Goal: Task Accomplishment & Management: Complete application form

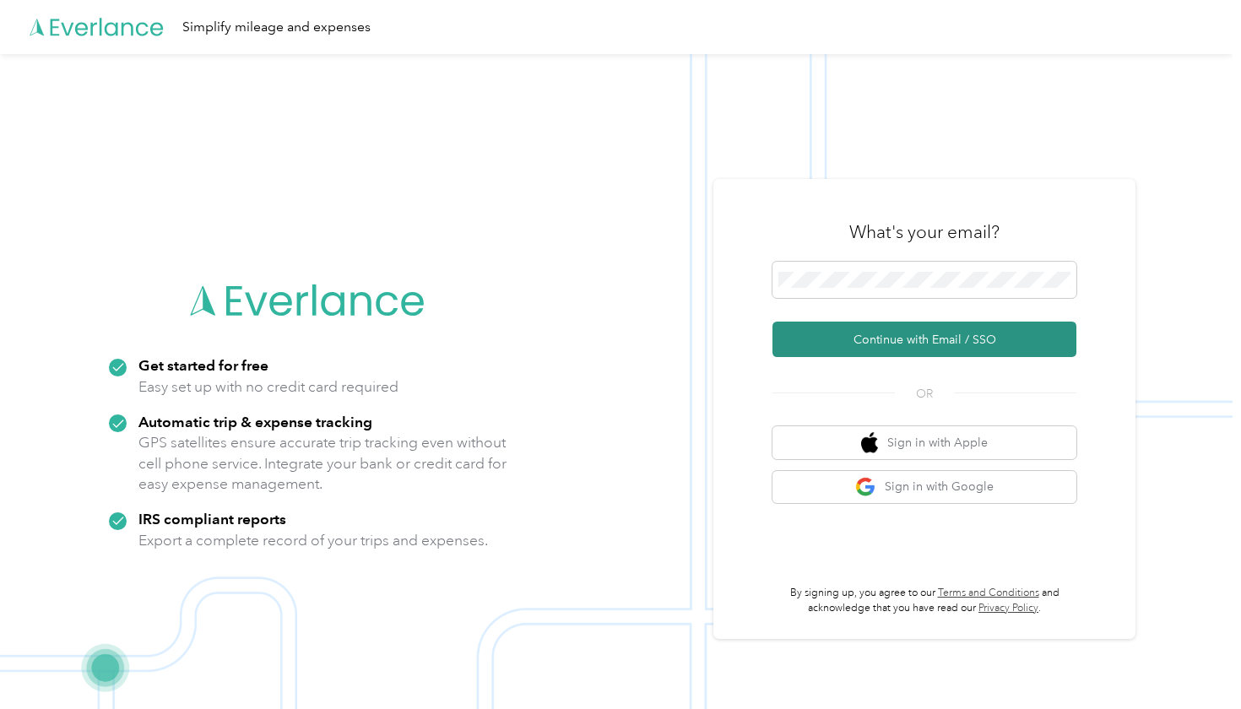
click at [946, 349] on button "Continue with Email / SSO" at bounding box center [924, 339] width 304 height 35
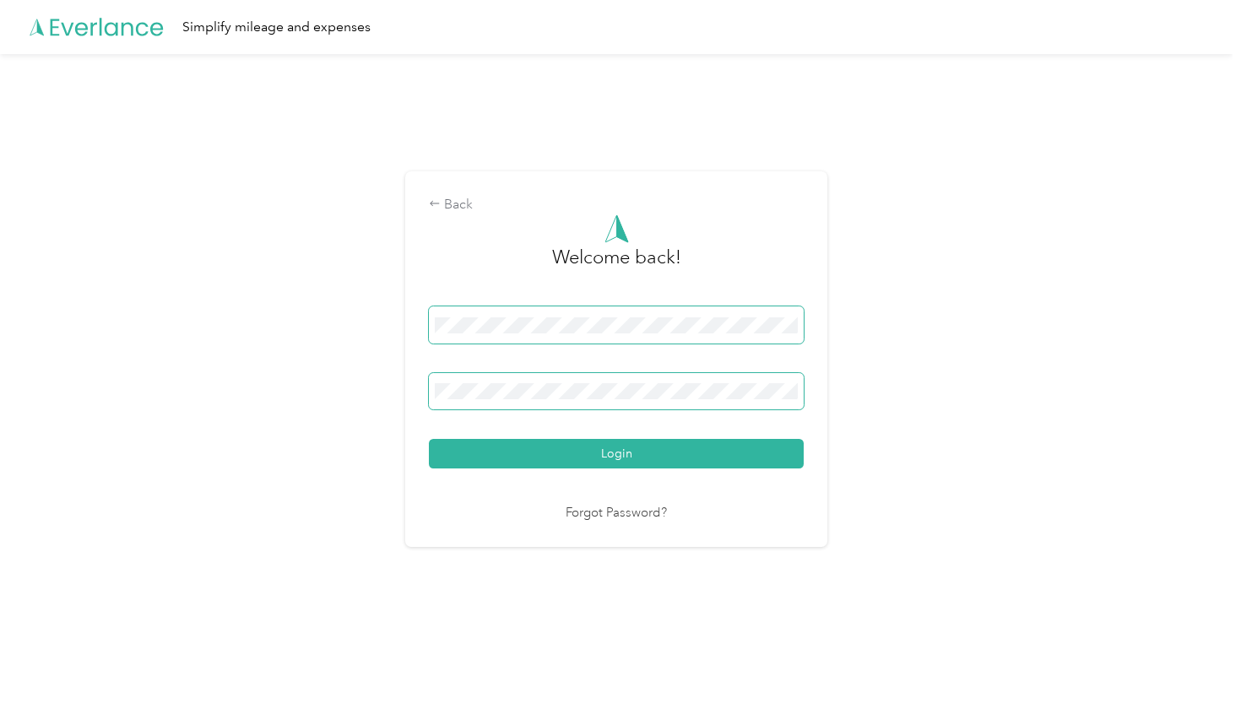
click at [620, 453] on button "Login" at bounding box center [616, 454] width 375 height 30
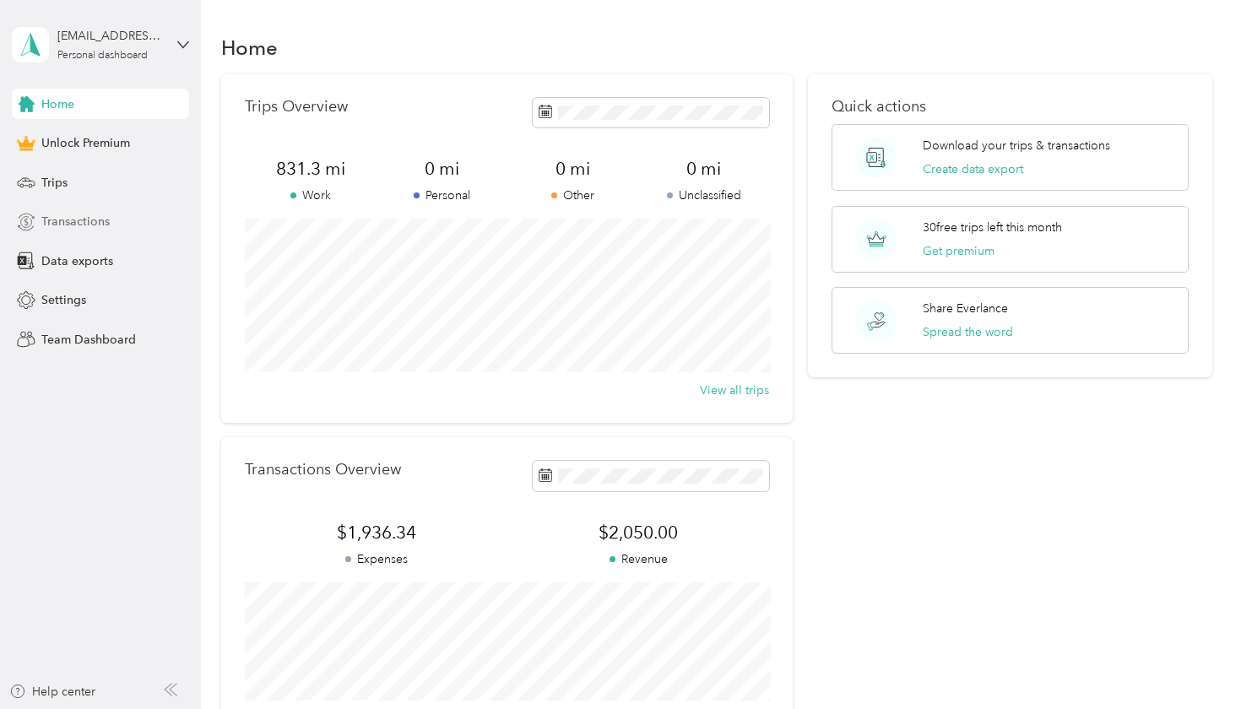
click at [94, 222] on span "Transactions" at bounding box center [75, 222] width 68 height 18
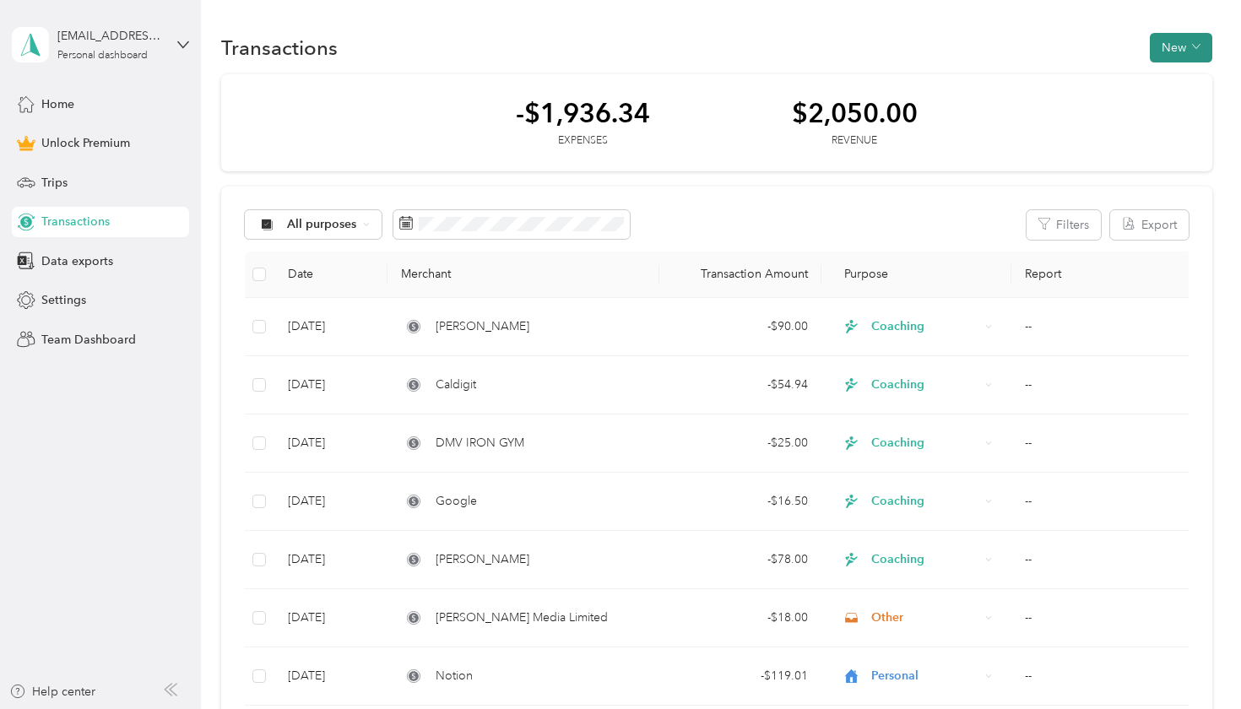
click at [1176, 45] on button "New" at bounding box center [1181, 48] width 62 height 30
click at [1186, 84] on span "Expense" at bounding box center [1181, 80] width 46 height 18
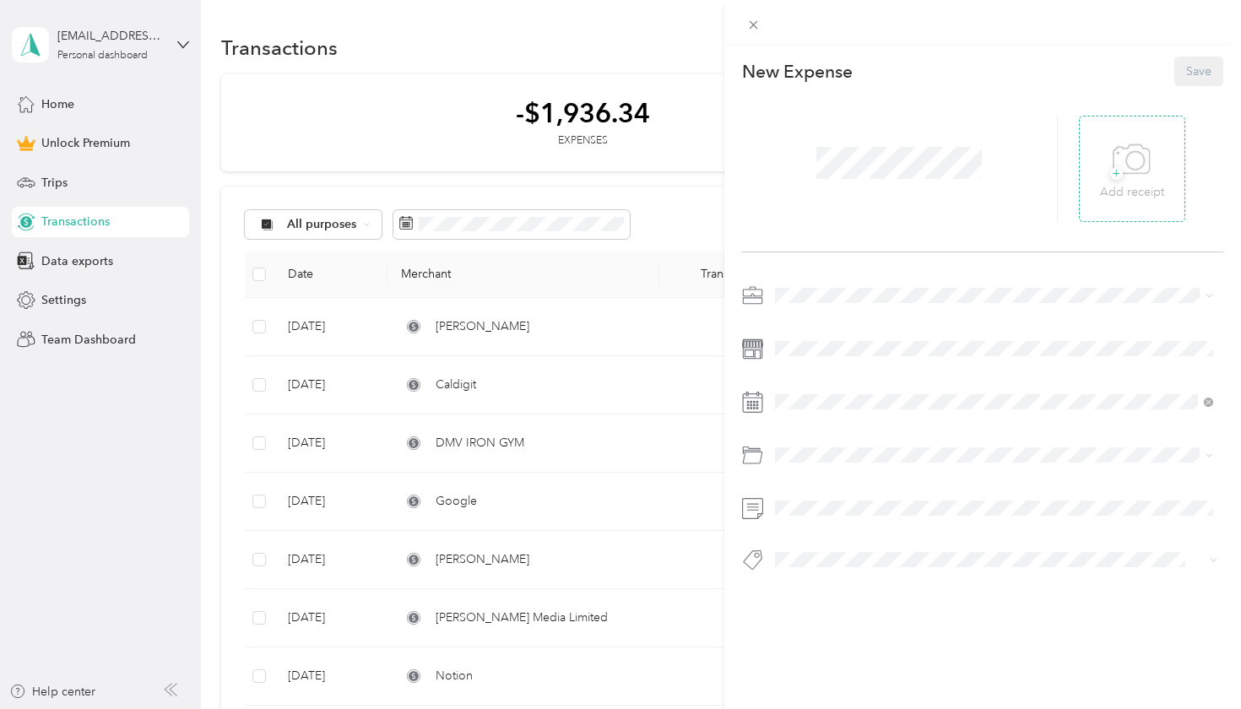
click at [1113, 157] on icon at bounding box center [1132, 160] width 38 height 46
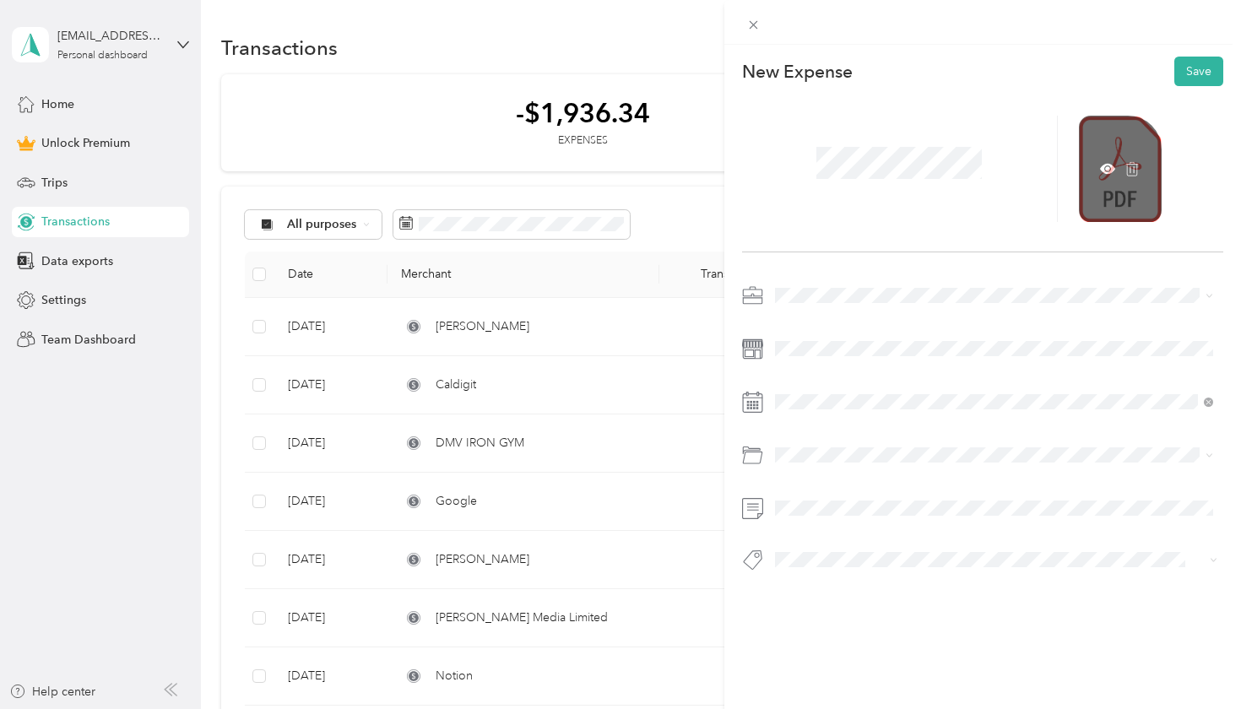
click at [1128, 177] on div at bounding box center [1120, 169] width 83 height 106
click at [1101, 167] on icon at bounding box center [1107, 169] width 15 height 10
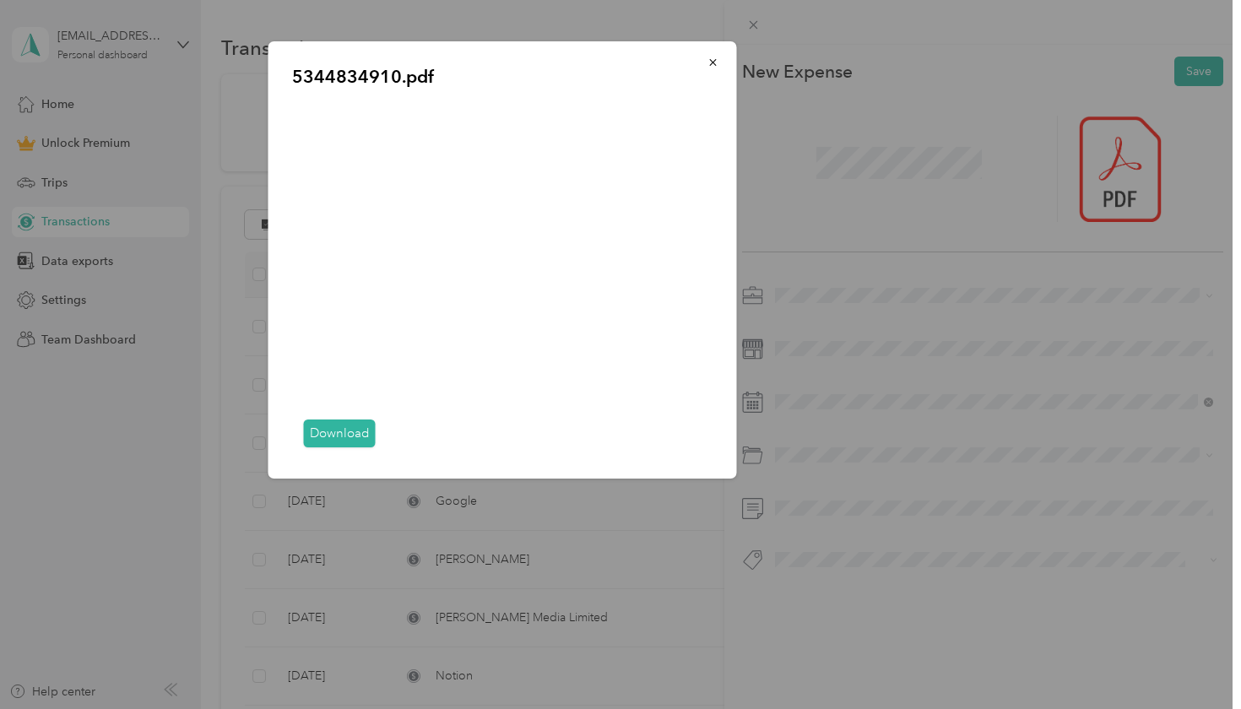
click at [1009, 203] on div "5344834910.pdf Download" at bounding box center [854, 262] width 468 height 442
click at [890, 173] on div "5344834910.pdf Download" at bounding box center [854, 262] width 468 height 442
click at [873, 162] on div "5344834910.pdf Download" at bounding box center [854, 262] width 468 height 442
click at [712, 64] on icon "button" at bounding box center [712, 62] width 7 height 7
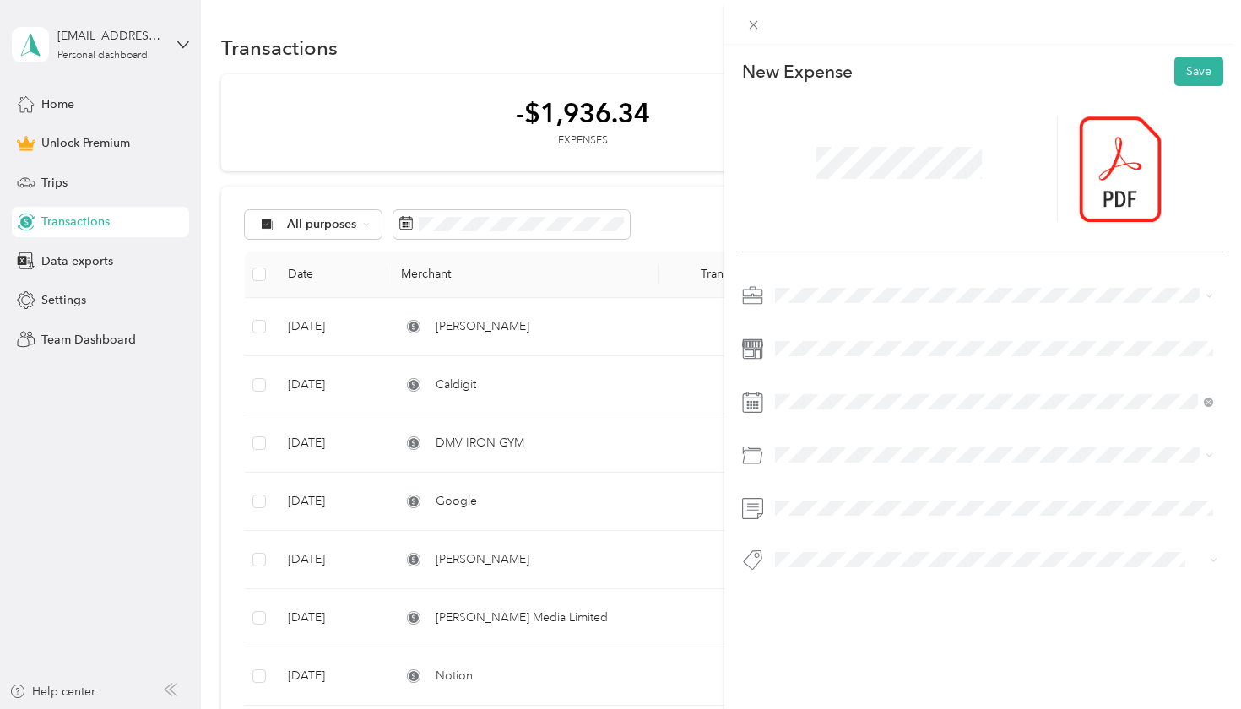
click at [861, 144] on span at bounding box center [898, 163] width 177 height 44
click at [859, 409] on div "Coaching" at bounding box center [994, 414] width 427 height 18
click at [833, 228] on div "1" at bounding box center [831, 230] width 22 height 21
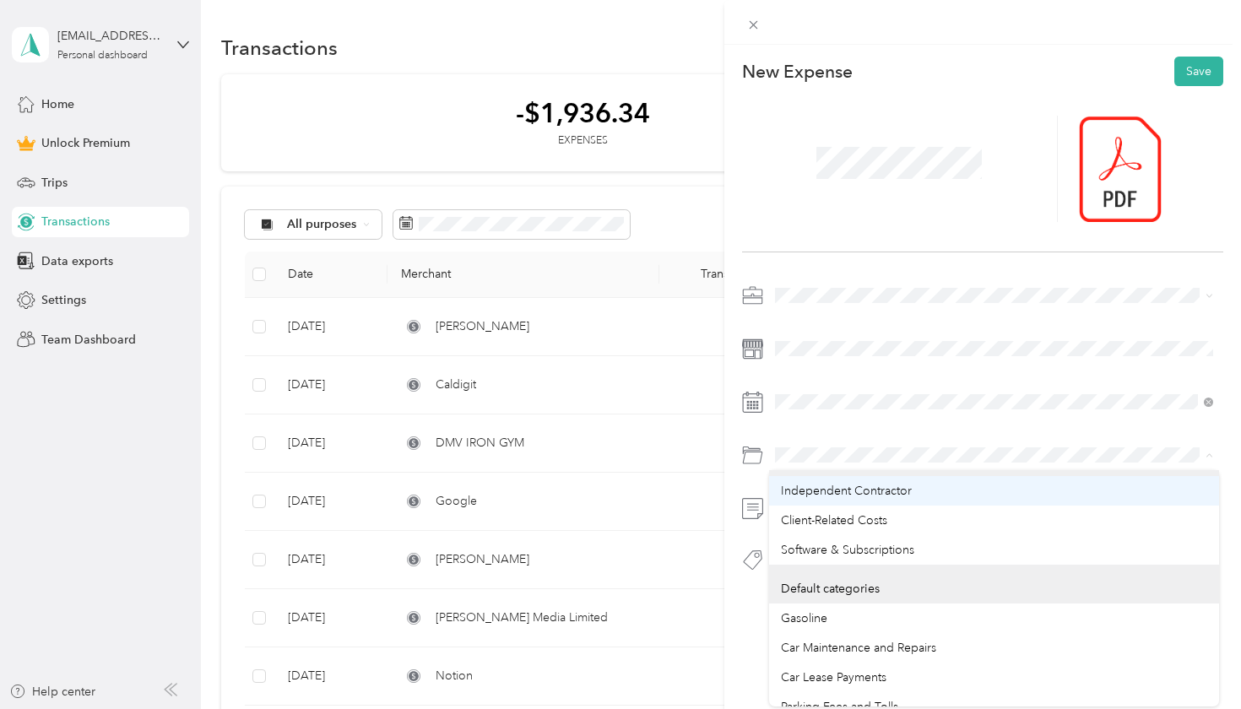
scroll to position [34, 0]
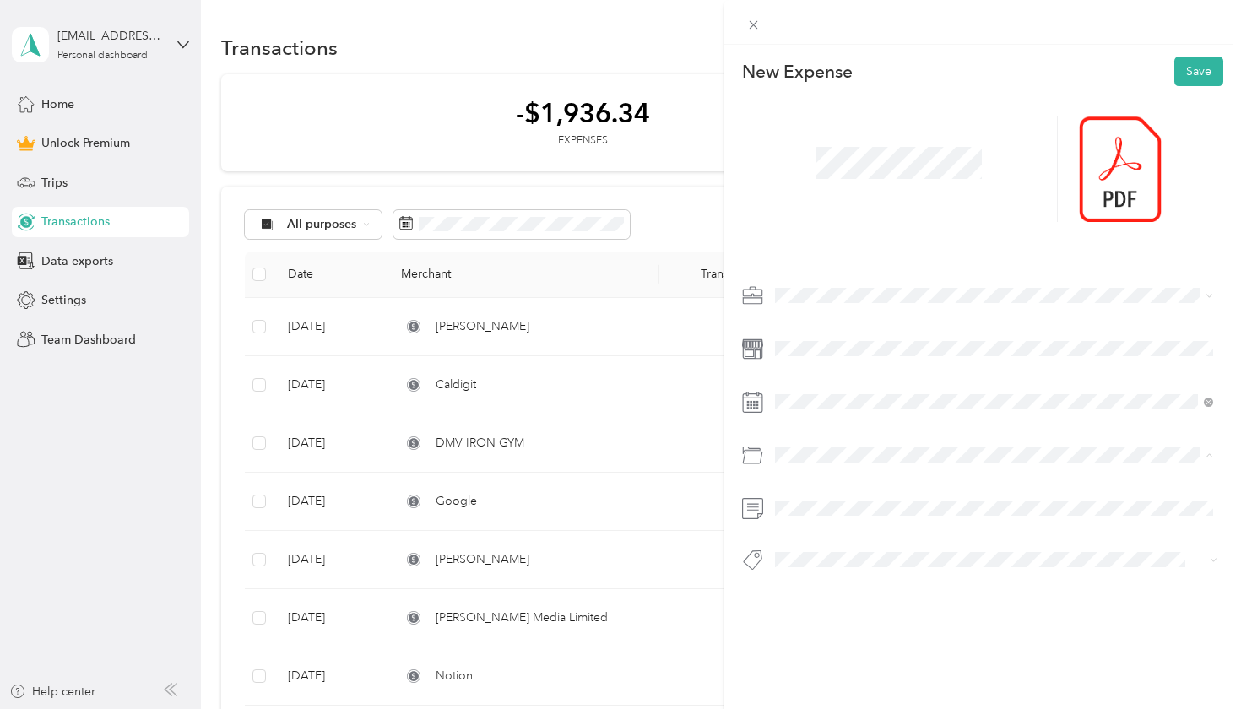
click at [834, 550] on div "Software & Subscriptions" at bounding box center [994, 548] width 427 height 18
click at [811, 617] on button "Slu" at bounding box center [800, 622] width 38 height 21
click at [1191, 79] on button "Save" at bounding box center [1198, 72] width 49 height 30
